Goal: Task Accomplishment & Management: Complete application form

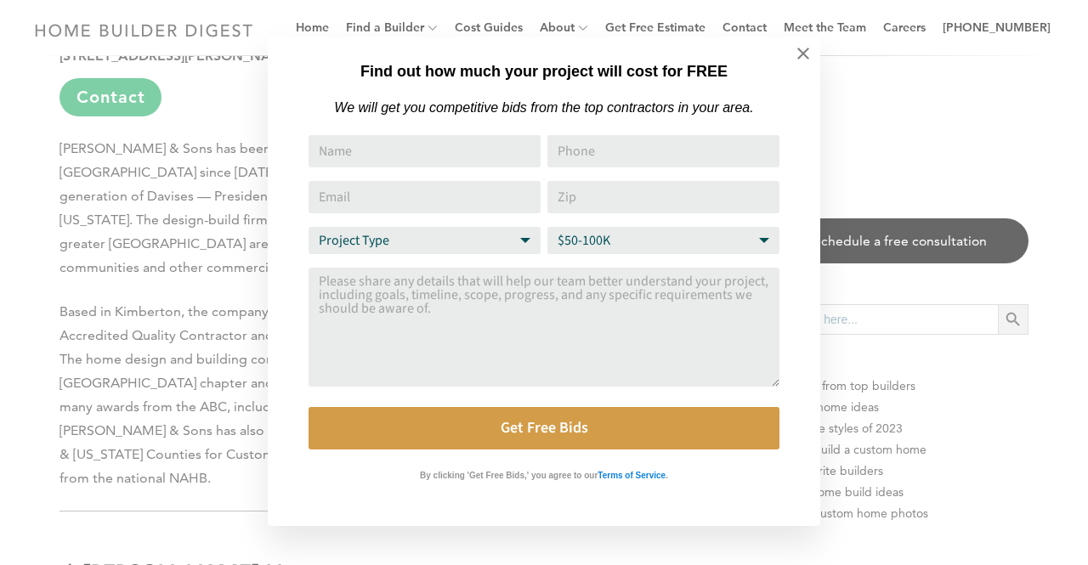
drag, startPoint x: 1087, startPoint y: 42, endPoint x: 644, endPoint y: 280, distance: 502.9
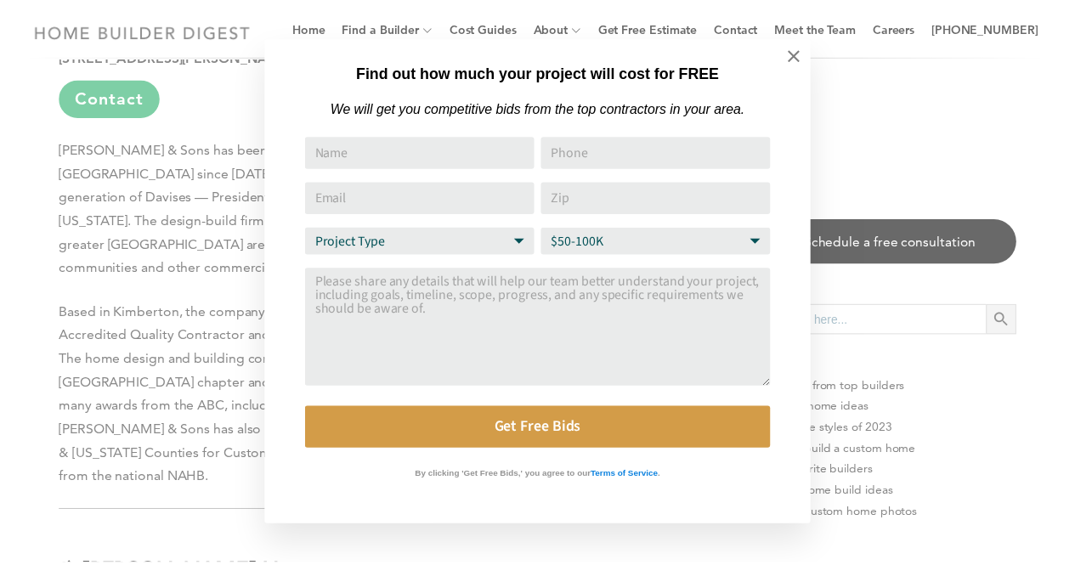
scroll to position [9284, 0]
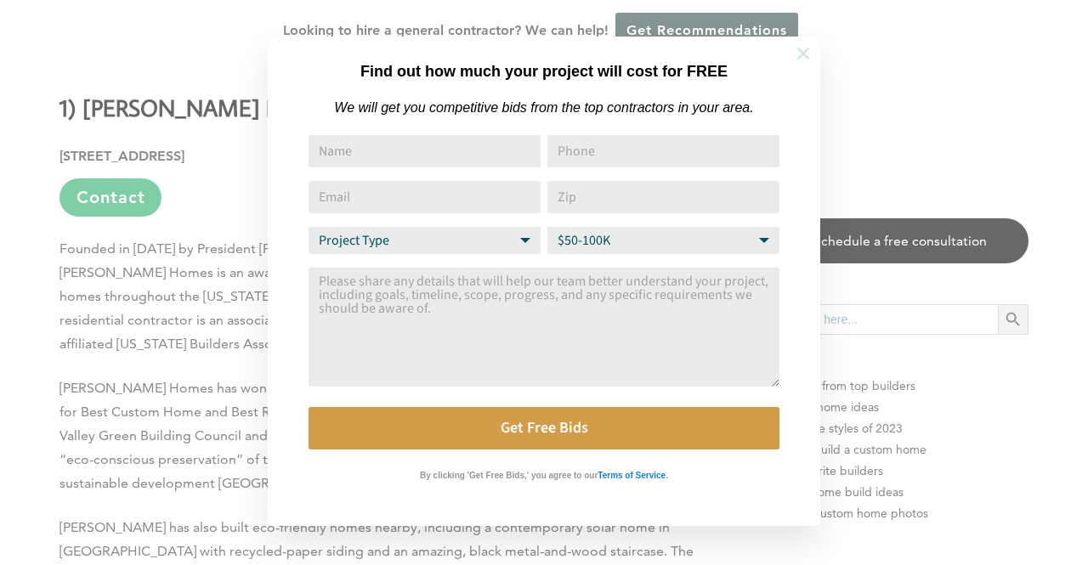
click at [815, 55] on button at bounding box center [804, 54] width 60 height 60
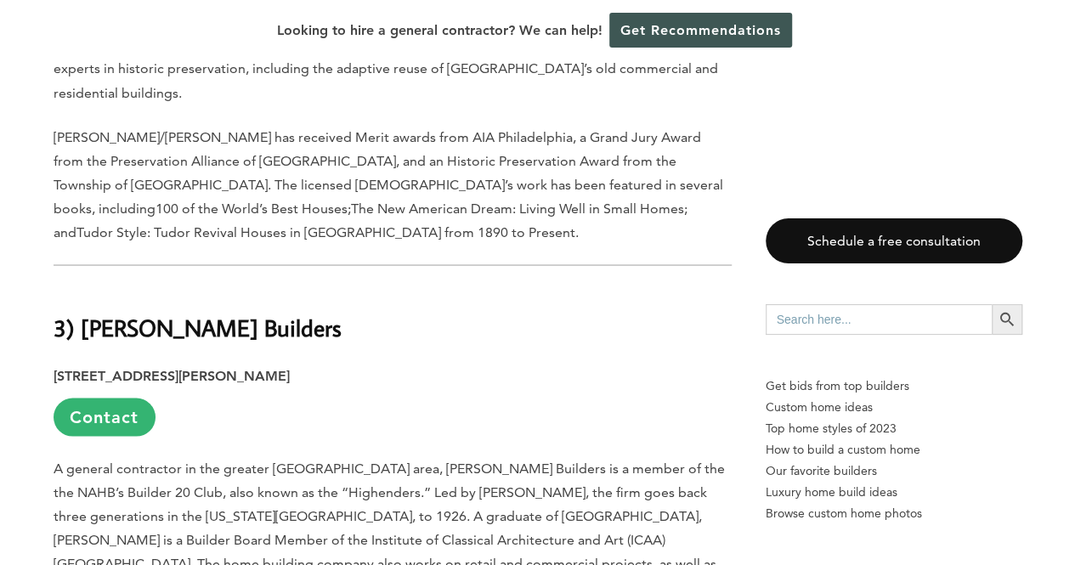
scroll to position [7838, 0]
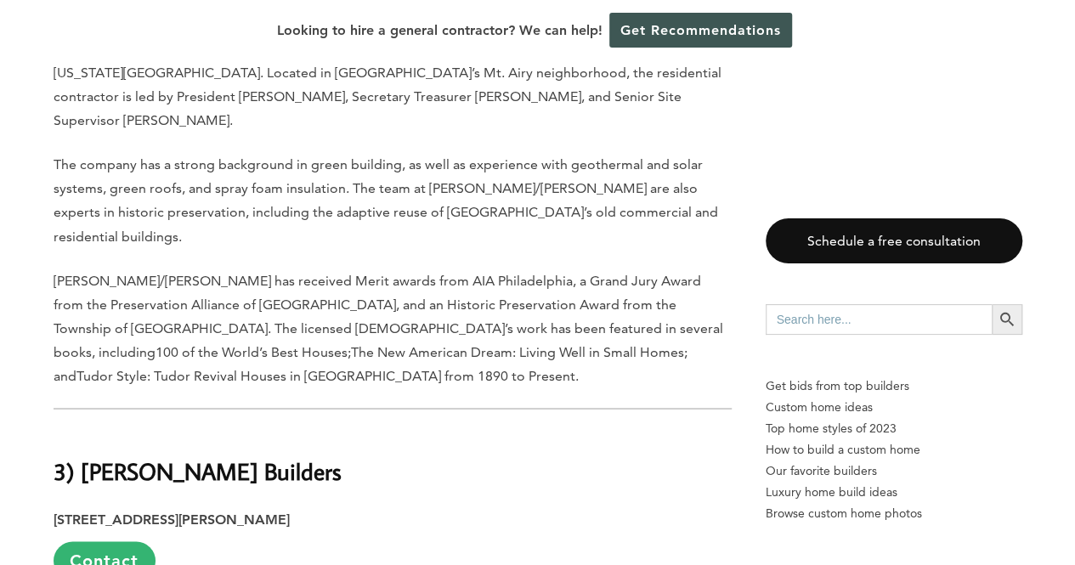
click at [116, 542] on link "Contact" at bounding box center [105, 561] width 102 height 38
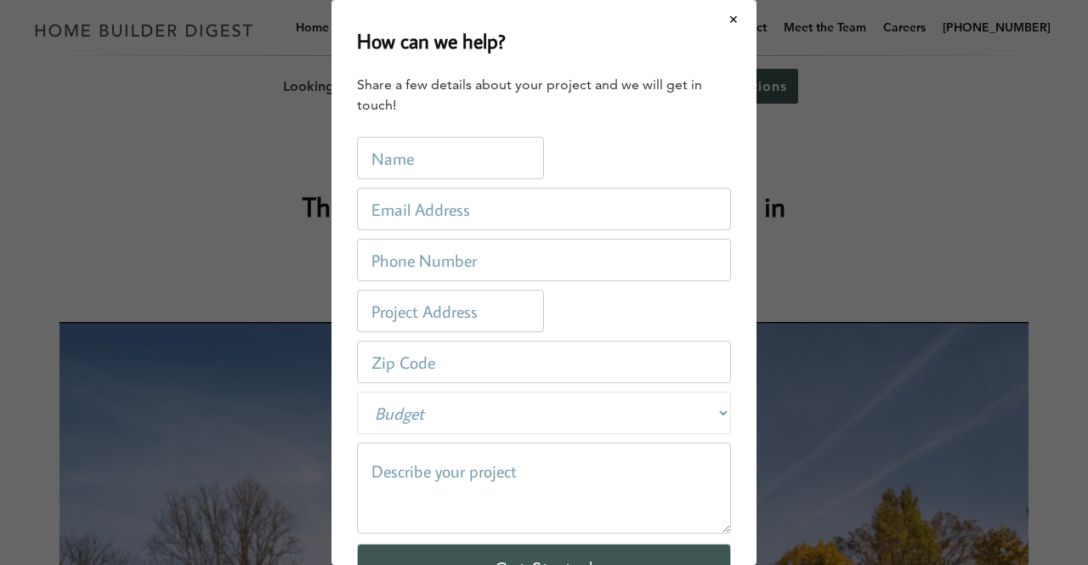
click at [451, 161] on input "text" at bounding box center [450, 158] width 187 height 43
type input "[PERSON_NAME]"
type input "[EMAIL_ADDRESS][DOMAIN_NAME]"
type input "2153131720"
type input "[STREET_ADDRESS]"
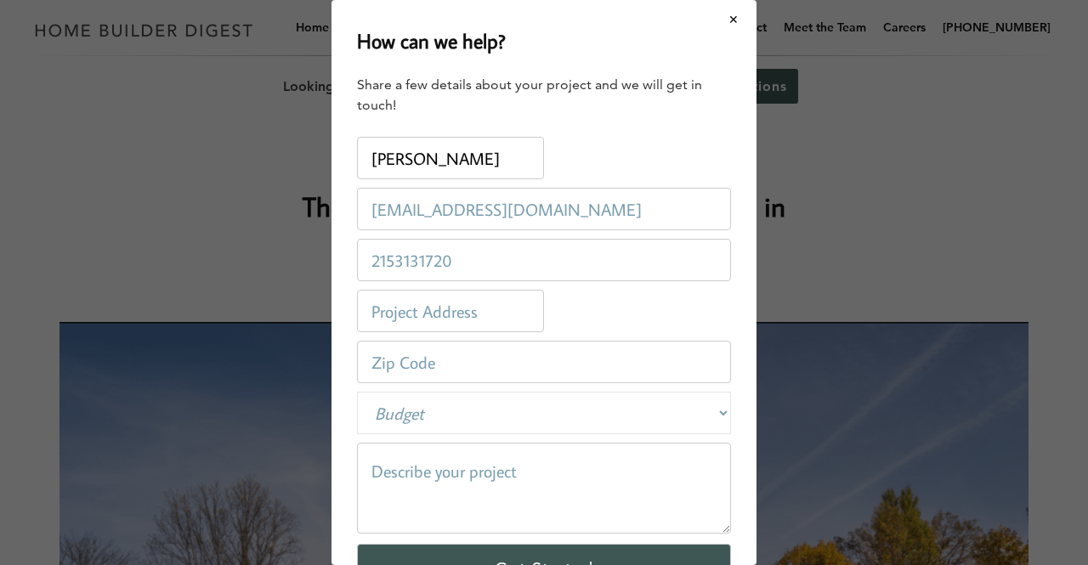
type input "08057"
drag, startPoint x: 517, startPoint y: 304, endPoint x: 369, endPoint y: 309, distance: 148.0
click at [372, 307] on input "[STREET_ADDRESS]" at bounding box center [450, 311] width 187 height 43
type input "[STREET_ADDRESS]"
drag, startPoint x: 450, startPoint y: 371, endPoint x: 287, endPoint y: 352, distance: 163.5
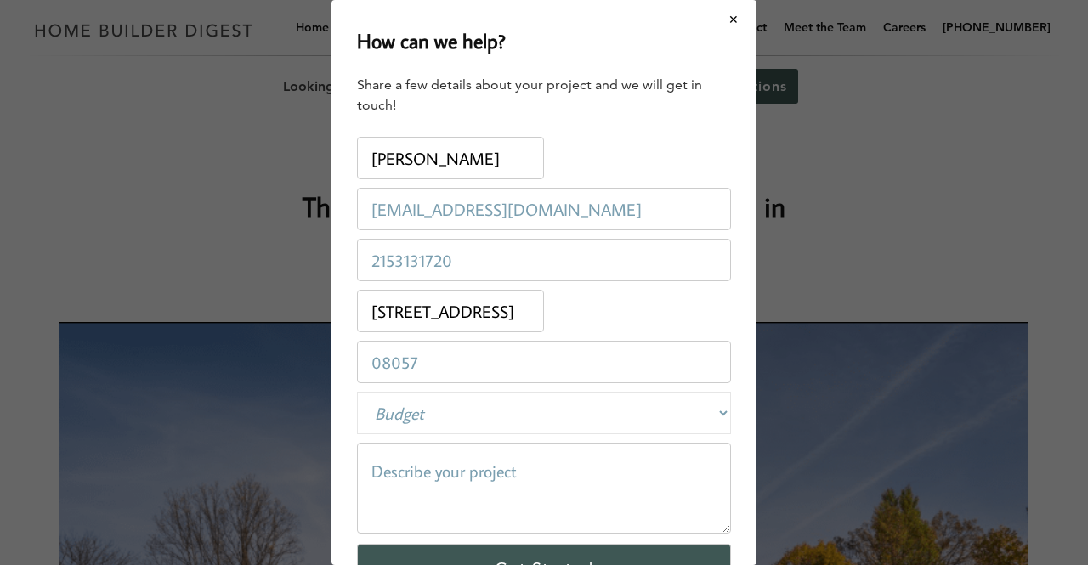
click at [287, 352] on div "How can we help? Share a few details about your project and we will get in touc…" at bounding box center [544, 282] width 1088 height 565
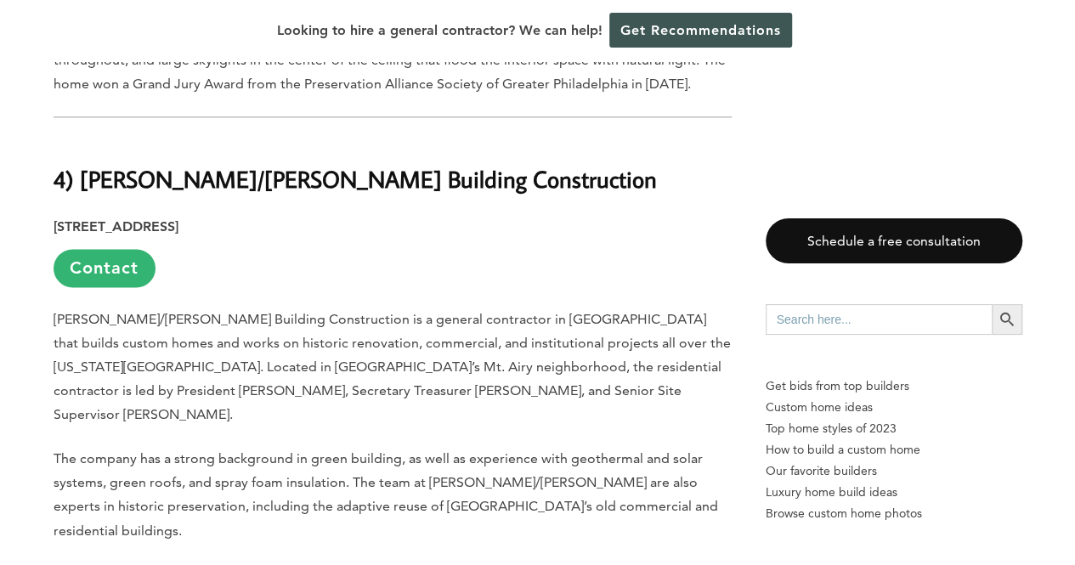
scroll to position [7783, 0]
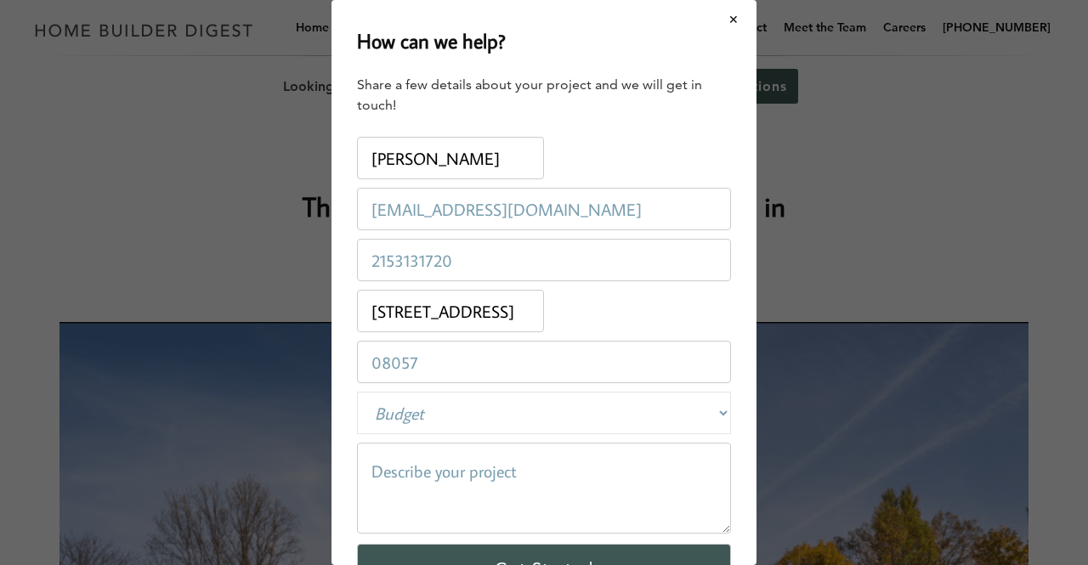
drag, startPoint x: 464, startPoint y: 356, endPoint x: 316, endPoint y: 366, distance: 148.3
click at [317, 363] on div "How can we help? Share a few details about your project and we will get in touc…" at bounding box center [544, 282] width 1088 height 565
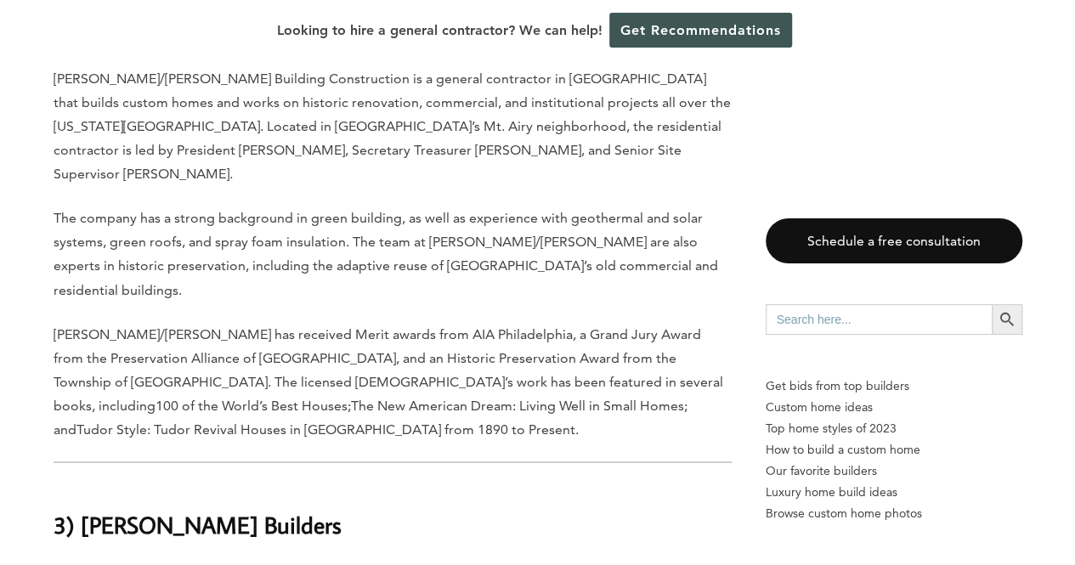
scroll to position [7832, 0]
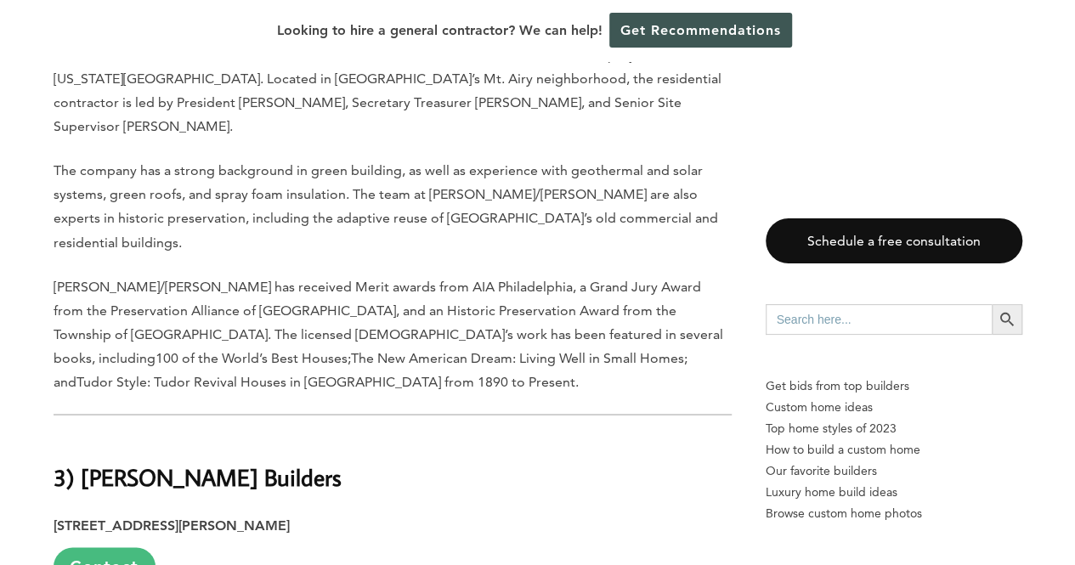
click at [98, 548] on link "Contact" at bounding box center [105, 567] width 102 height 38
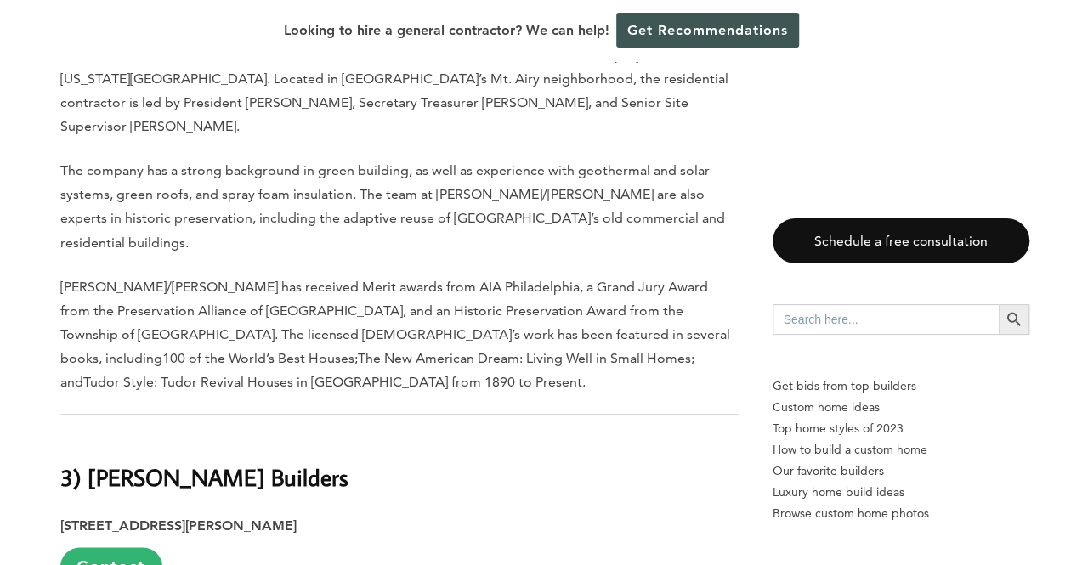
scroll to position [0, 0]
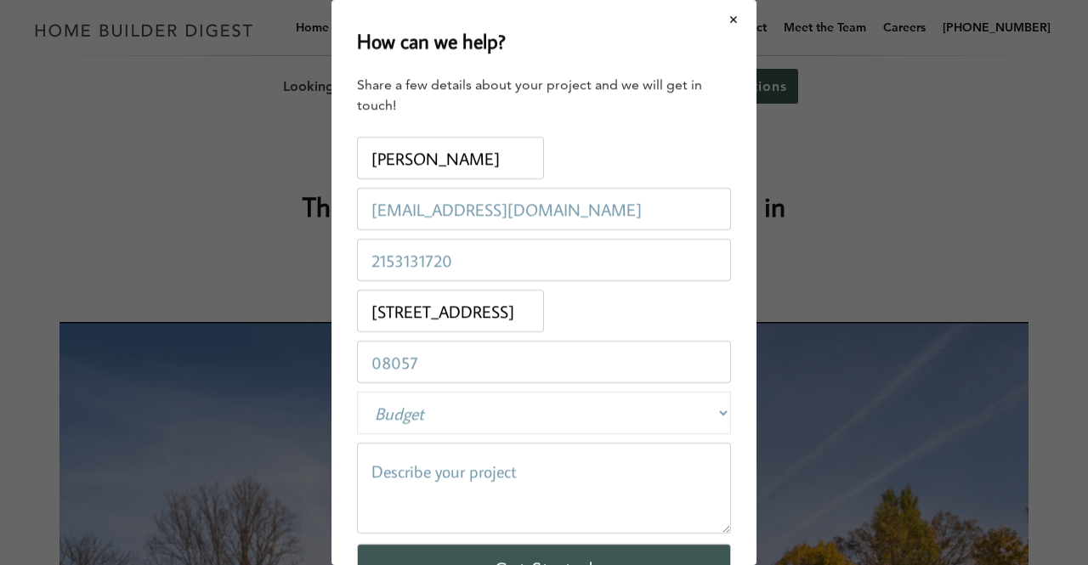
click at [490, 368] on input "08057" at bounding box center [544, 362] width 374 height 43
click at [706, 367] on input "8056" at bounding box center [544, 362] width 374 height 43
click at [706, 367] on input "8055" at bounding box center [544, 362] width 374 height 43
click at [704, 367] on input "8054" at bounding box center [544, 362] width 374 height 43
click at [704, 367] on input "8053" at bounding box center [544, 362] width 374 height 43
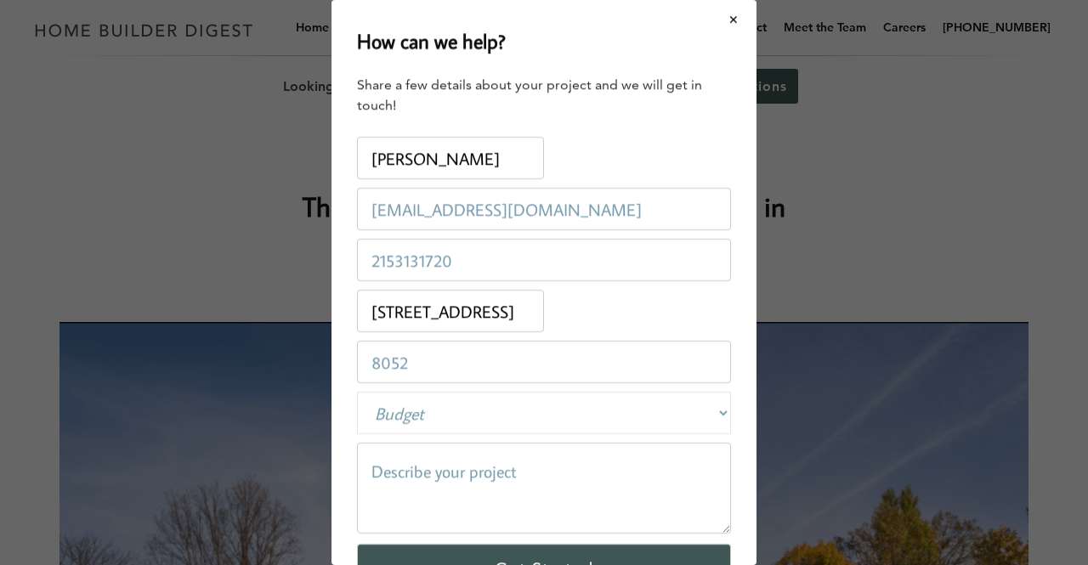
click at [704, 367] on input "8052" at bounding box center [544, 362] width 374 height 43
click at [519, 368] on input "8052" at bounding box center [544, 362] width 374 height 43
click at [448, 365] on input "8052" at bounding box center [544, 362] width 374 height 43
click at [403, 363] on input "8052" at bounding box center [544, 362] width 374 height 43
click at [409, 363] on input "8052" at bounding box center [544, 362] width 374 height 43
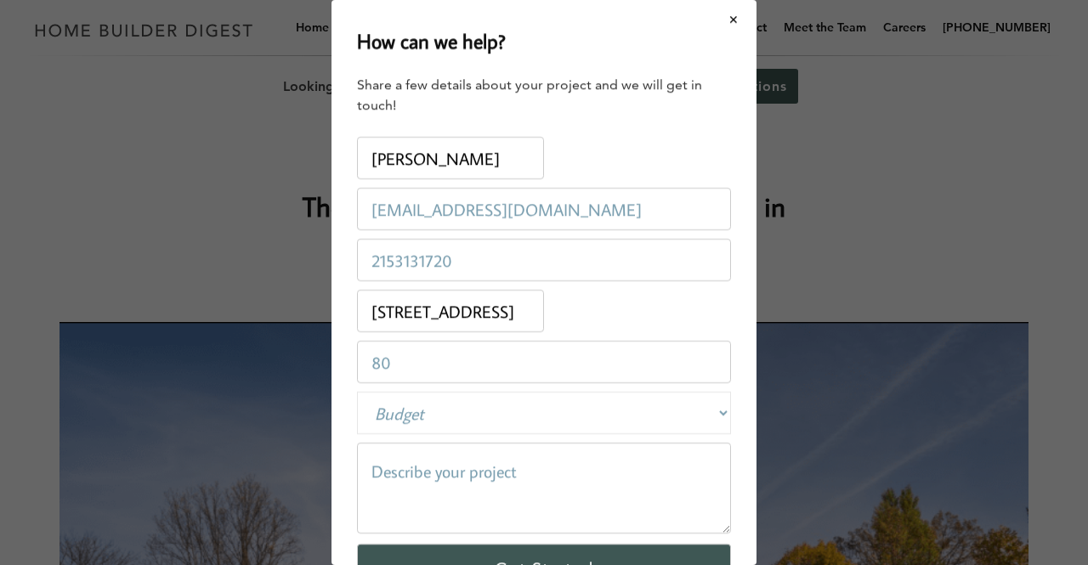
type input "8"
type input "19010"
click at [510, 407] on select "Budget Less than $100,000 $100,000-$250,000 $250,000-$500,000 $500,000-$1 Milli…" at bounding box center [544, 413] width 374 height 43
select select "50000-100000"
click at [357, 392] on select "Budget Less than $100,000 $100,000-$250,000 $250,000-$500,000 $500,000-$1 Milli…" at bounding box center [544, 413] width 374 height 43
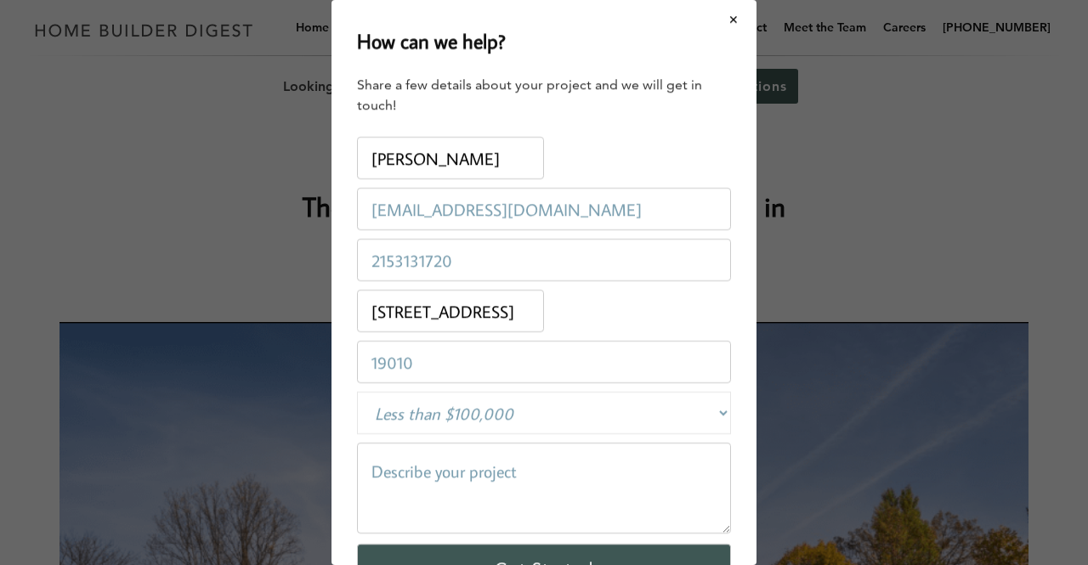
click at [514, 477] on textarea at bounding box center [544, 488] width 374 height 91
paste textarea "L’i dolorsitam c adipisc, elitsedd eiusmodt inc utlabore etdolore mag aliqu-eni…"
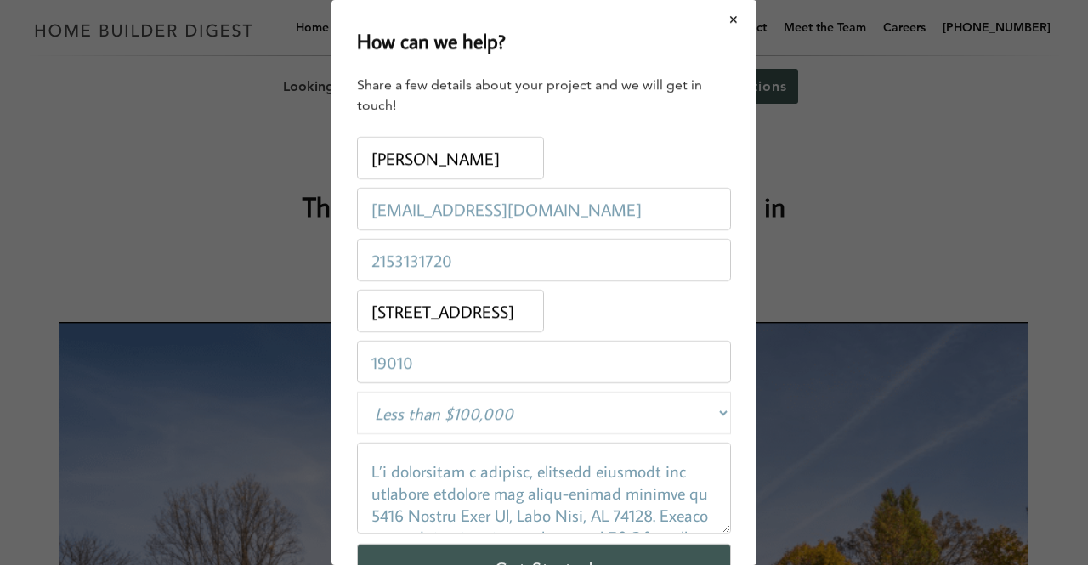
click at [372, 470] on textarea at bounding box center [544, 488] width 374 height 91
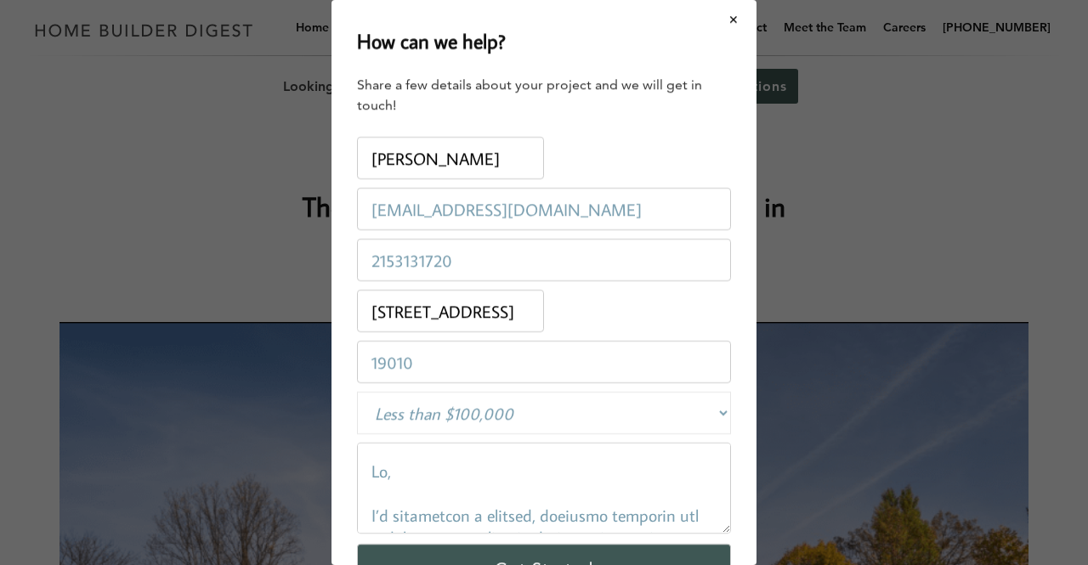
scroll to position [774, 0]
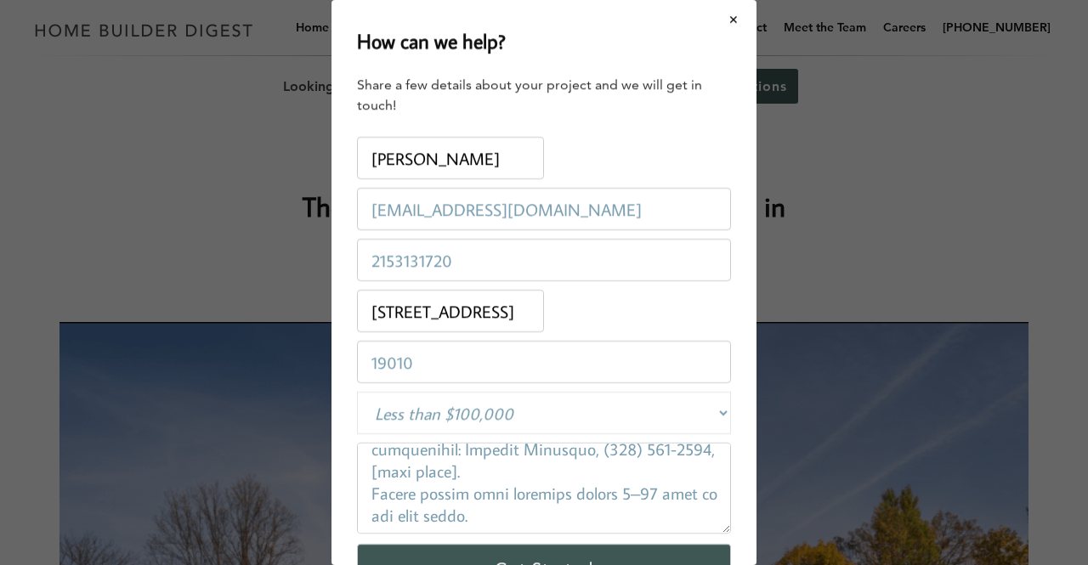
click at [553, 512] on textarea at bounding box center [544, 488] width 374 height 91
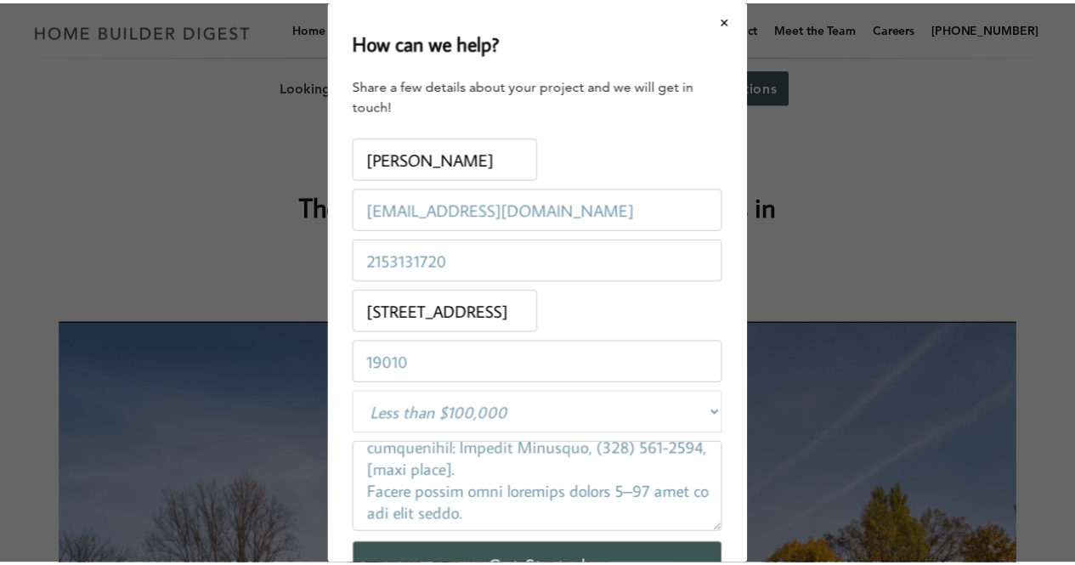
scroll to position [811, 0]
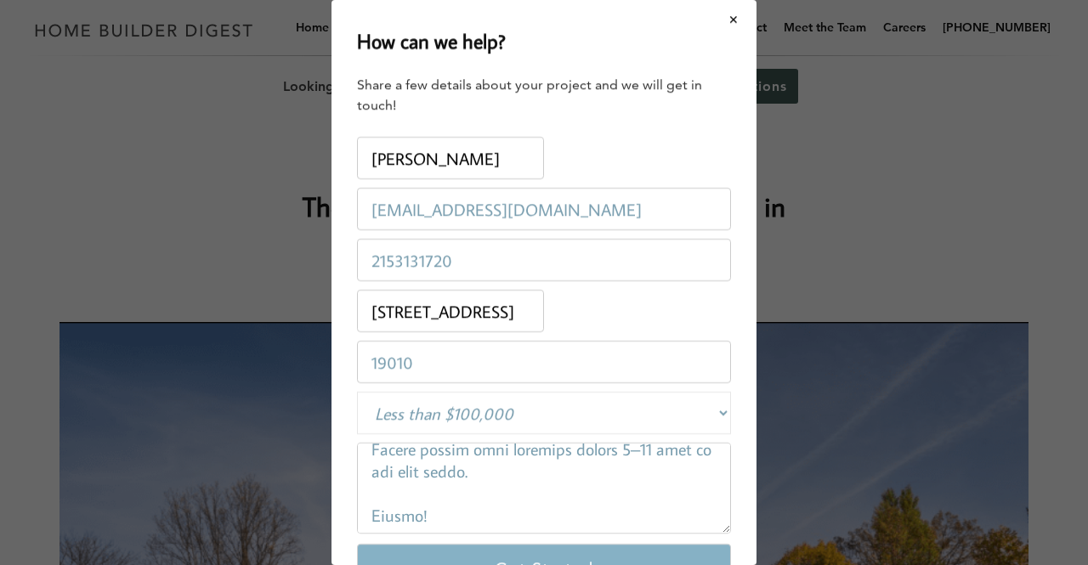
type textarea "Lo, I’d sitametcon a elitsed, doeiusmo temporin utl etdolore magnaali eni admin…"
click at [531, 544] on input "Get Started" at bounding box center [544, 568] width 374 height 49
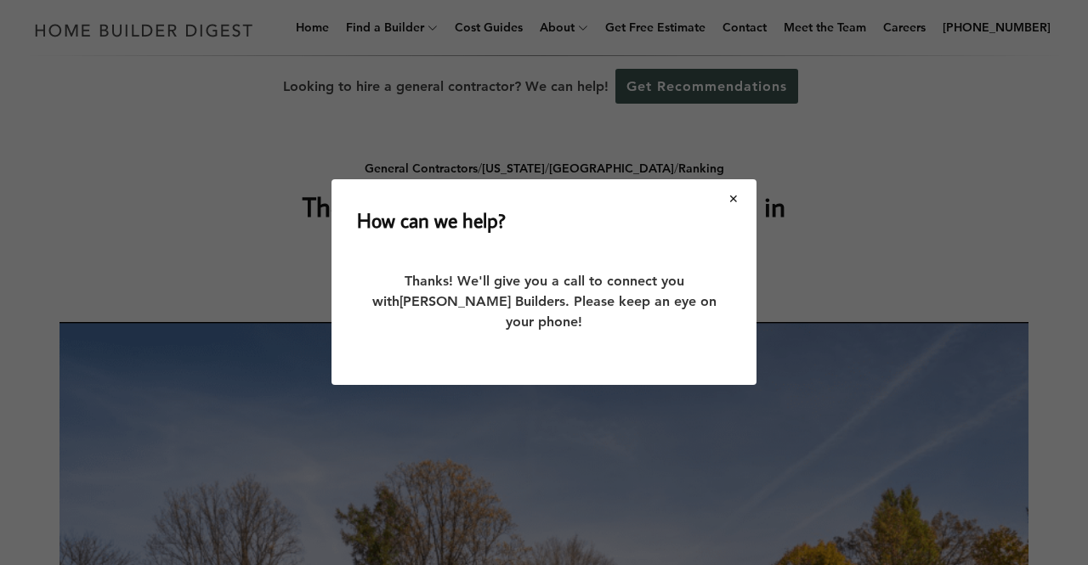
click at [735, 206] on button "Close modal" at bounding box center [734, 199] width 45 height 36
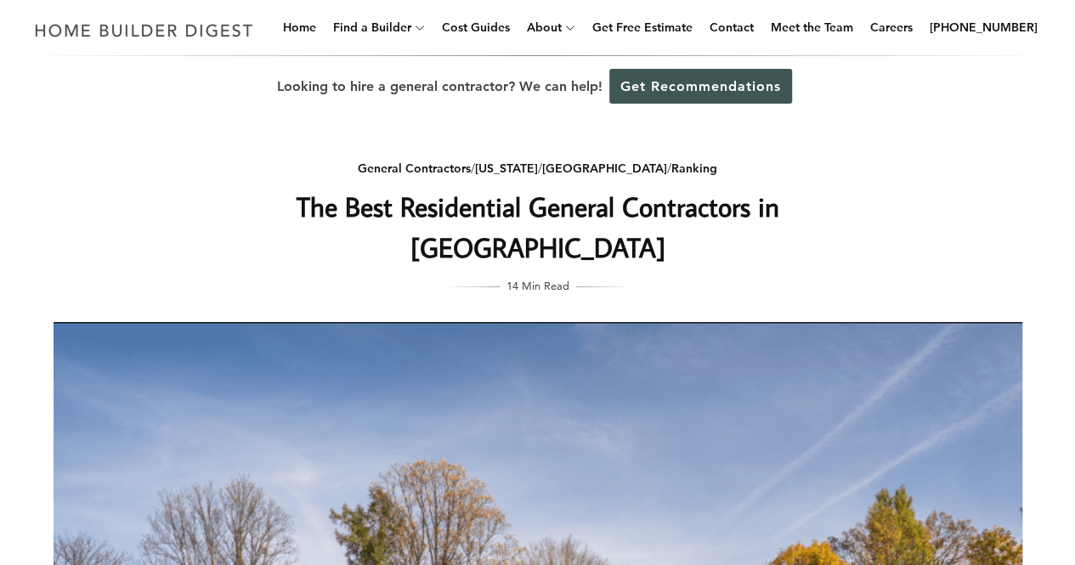
scroll to position [560, 0]
